Goal: Navigation & Orientation: Find specific page/section

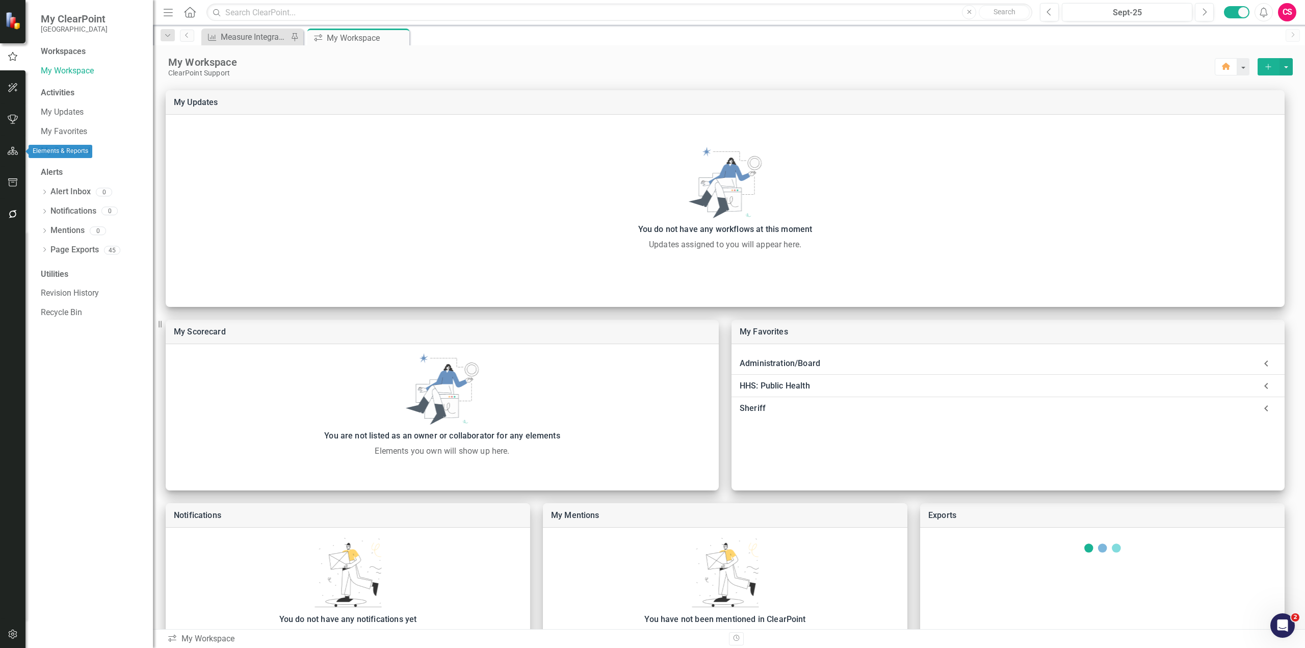
click at [18, 149] on icon "button" at bounding box center [13, 151] width 11 height 8
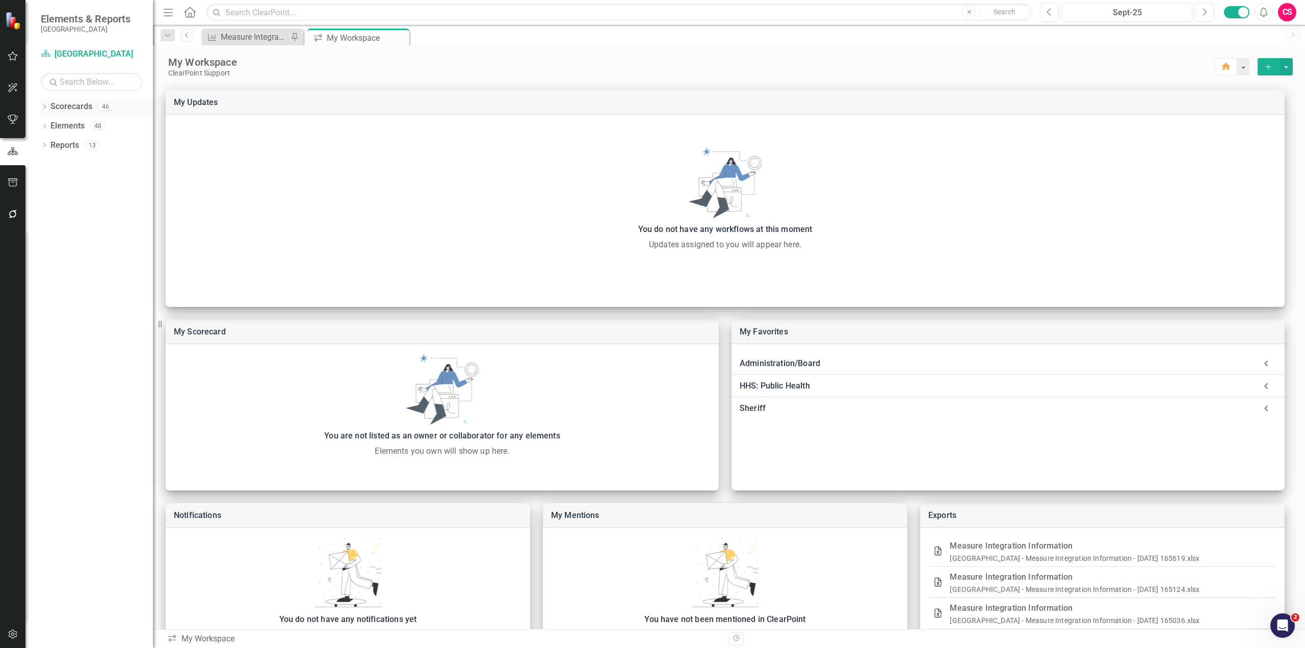
click at [41, 106] on icon "Dropdown" at bounding box center [44, 108] width 7 height 6
click at [50, 128] on icon "Dropdown" at bounding box center [50, 125] width 8 height 6
click at [79, 124] on link "[GEOGRAPHIC_DATA]" at bounding box center [104, 126] width 97 height 12
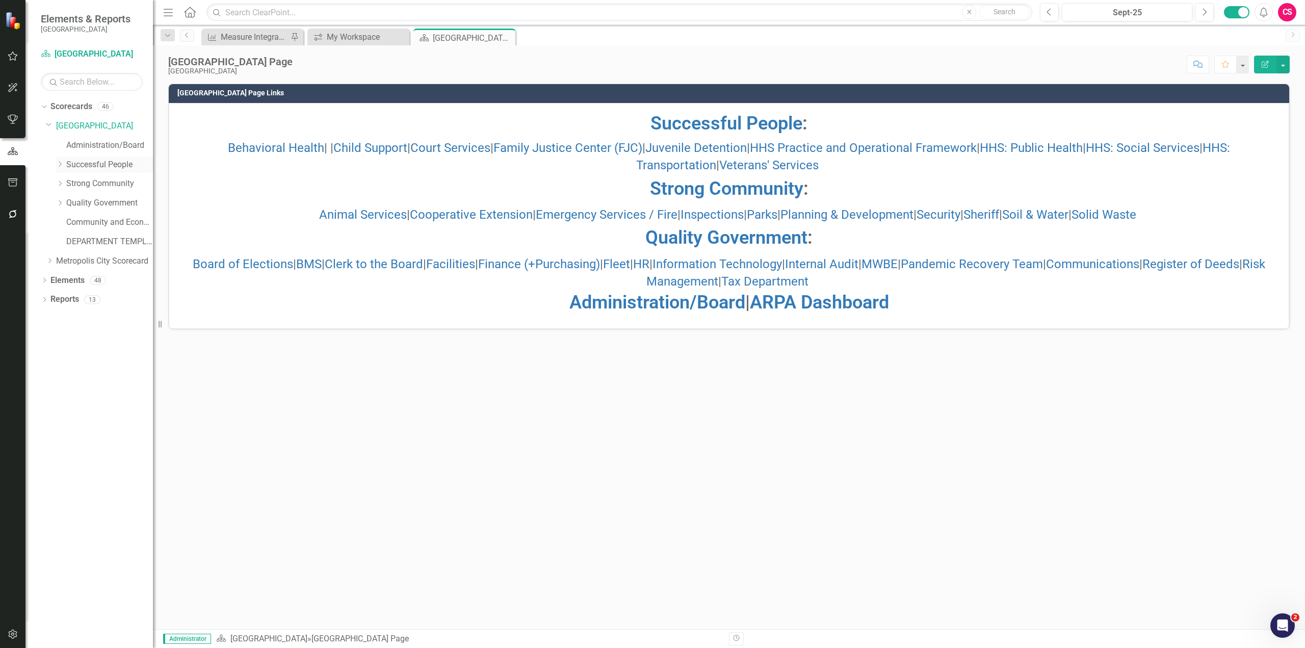
click at [58, 168] on div "Dropdown" at bounding box center [60, 164] width 8 height 9
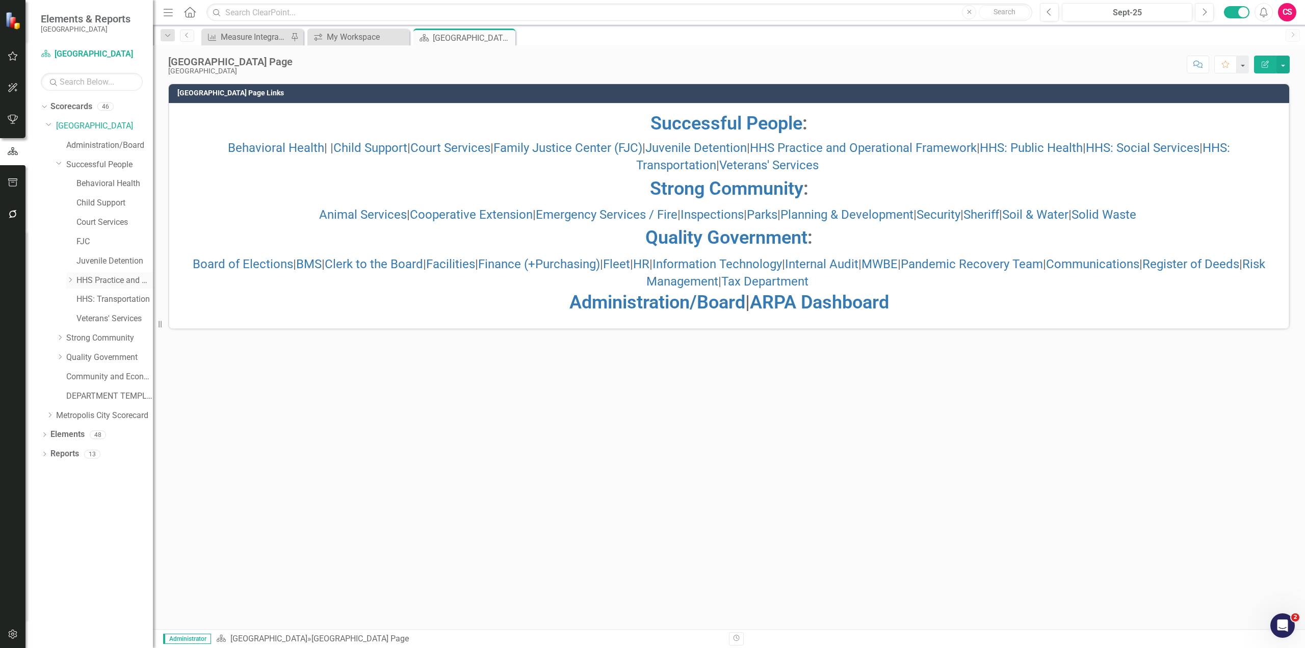
click at [71, 281] on icon "Dropdown" at bounding box center [70, 280] width 8 height 6
click at [58, 377] on icon "Dropdown" at bounding box center [60, 376] width 8 height 6
click at [126, 401] on link "Animal Services" at bounding box center [114, 396] width 76 height 12
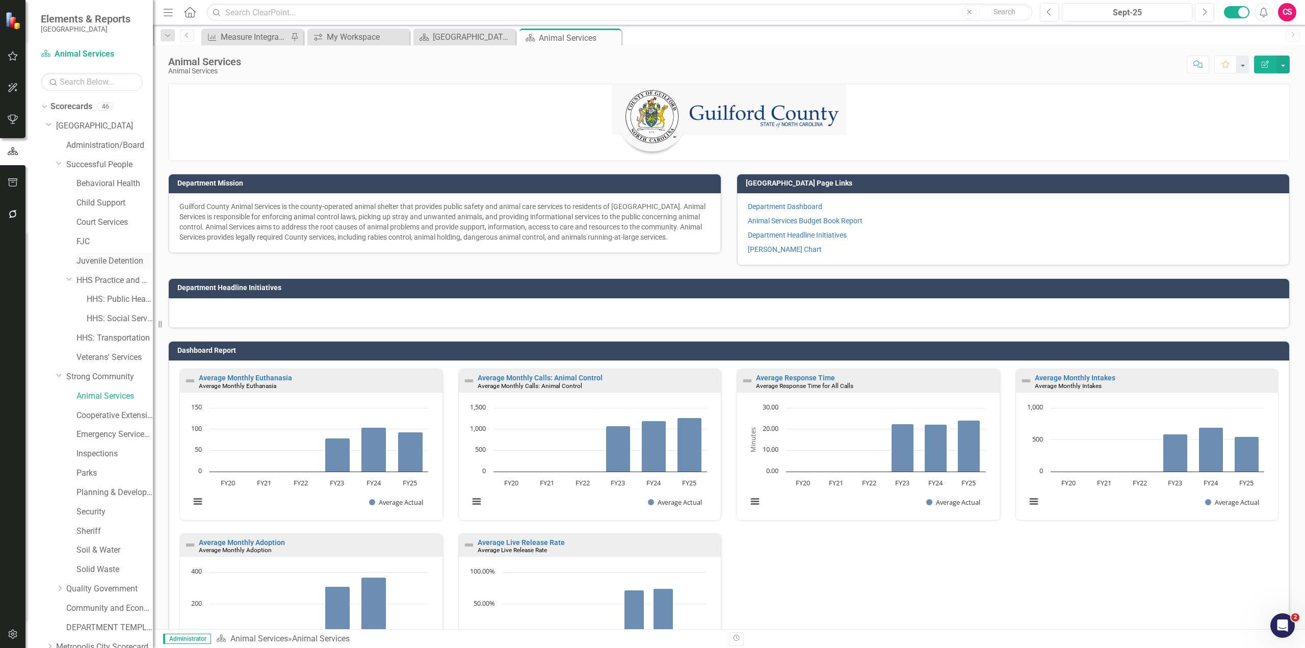
click at [96, 262] on link "Juvenile Detention" at bounding box center [114, 261] width 76 height 12
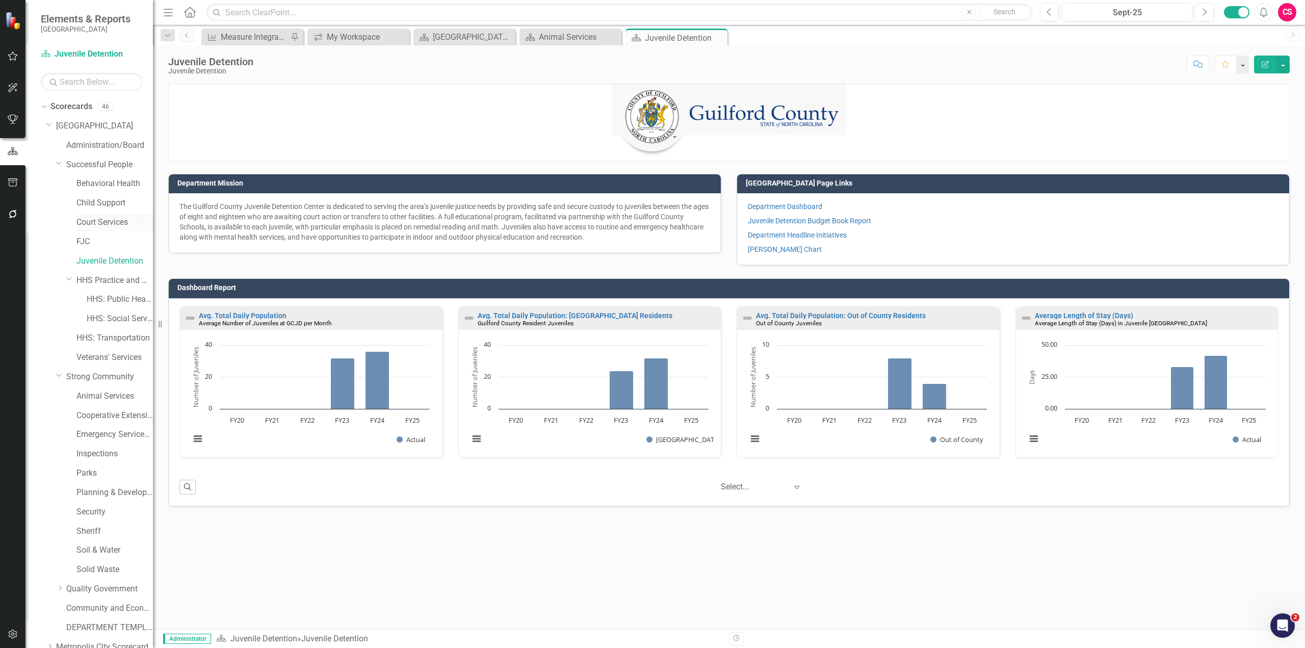
click at [98, 219] on link "Court Services" at bounding box center [114, 223] width 76 height 12
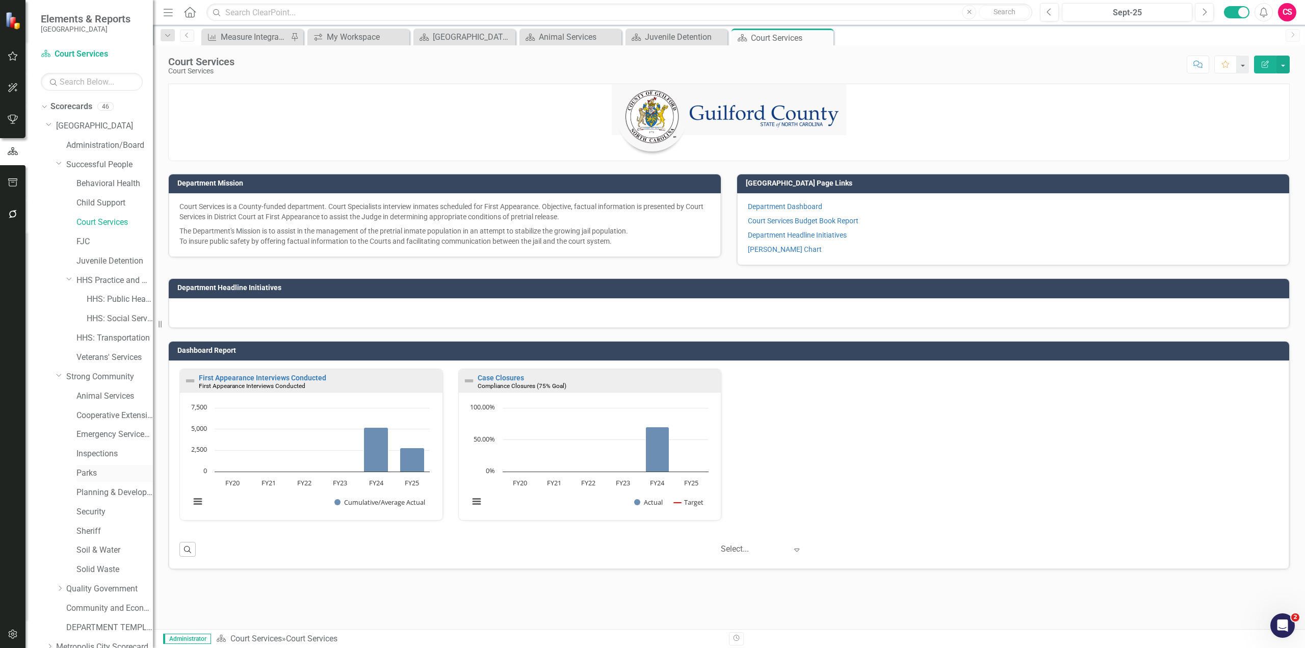
click at [96, 472] on link "Parks" at bounding box center [114, 473] width 76 height 12
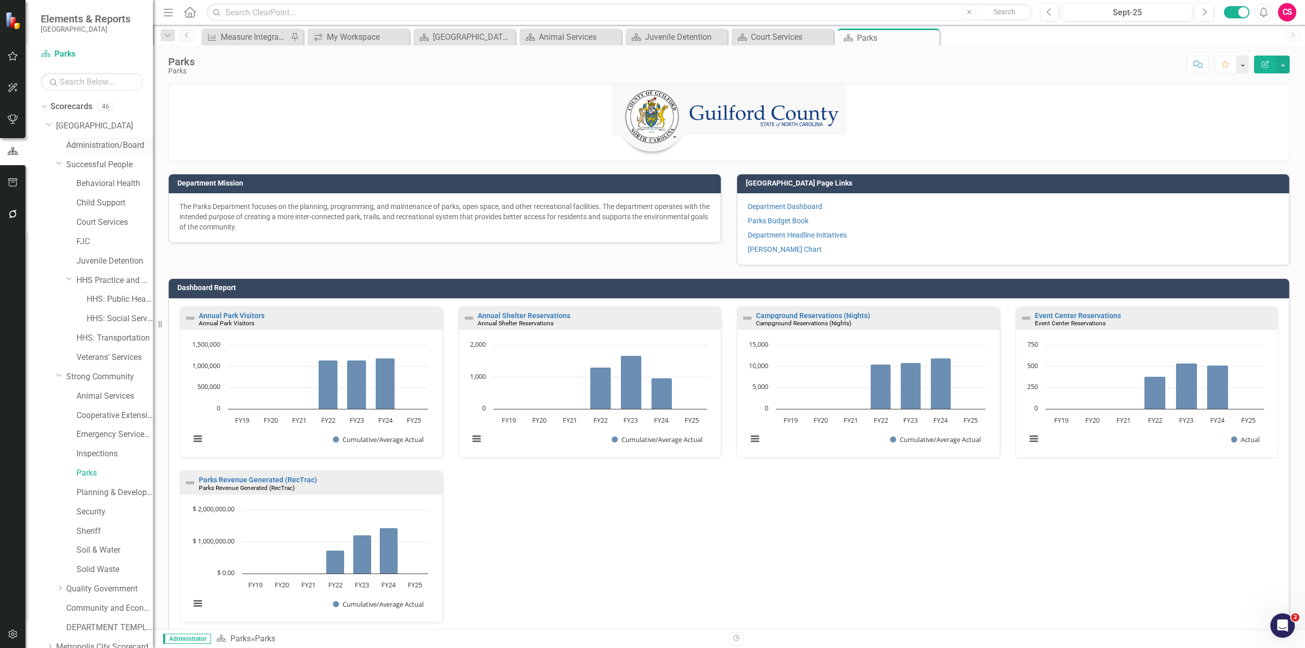
click at [86, 146] on link "Administration/Board" at bounding box center [109, 146] width 87 height 12
